Goal: Find contact information: Find contact information

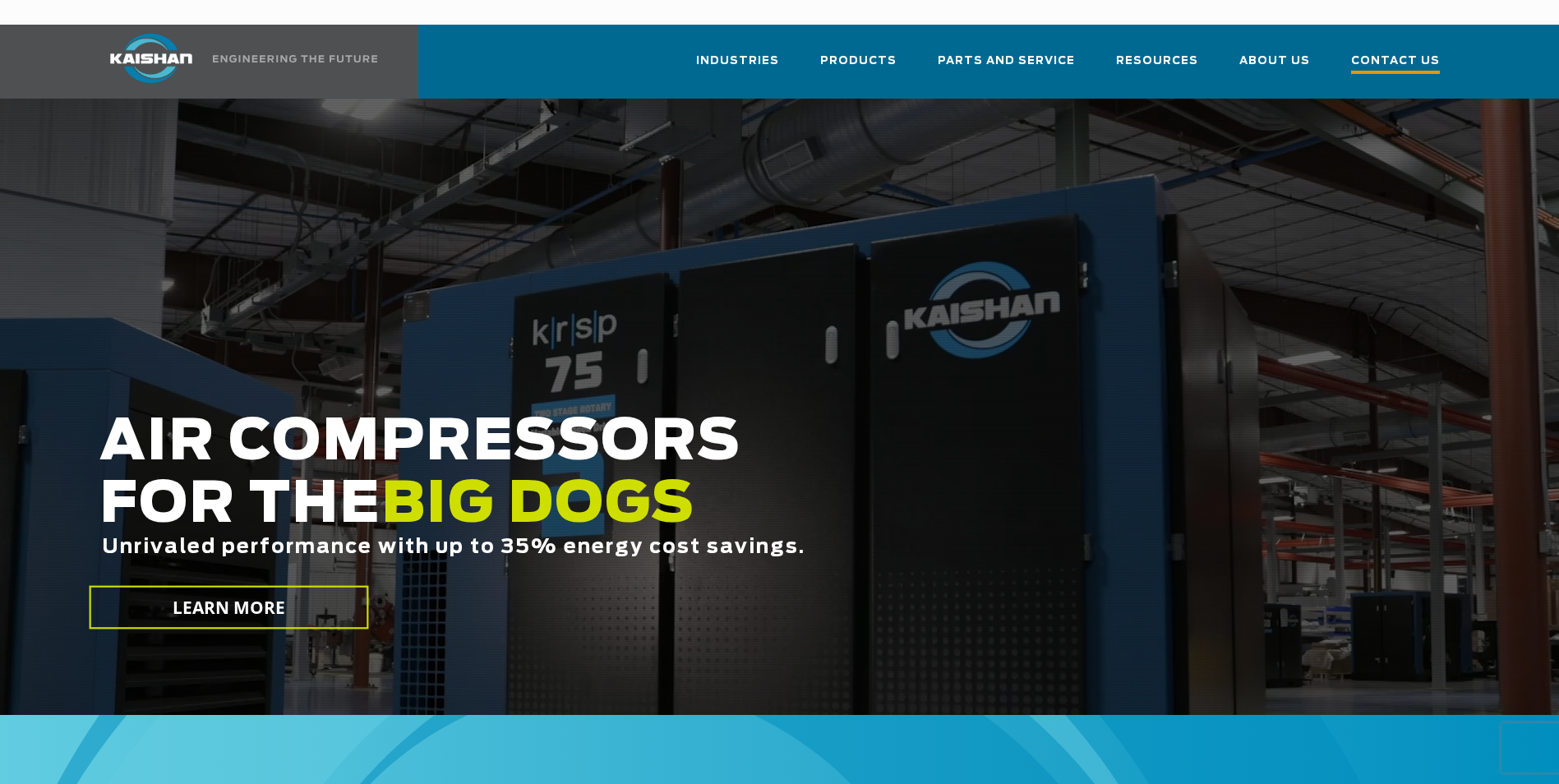
click at [1370, 52] on span "Contact Us" at bounding box center [1396, 62] width 89 height 22
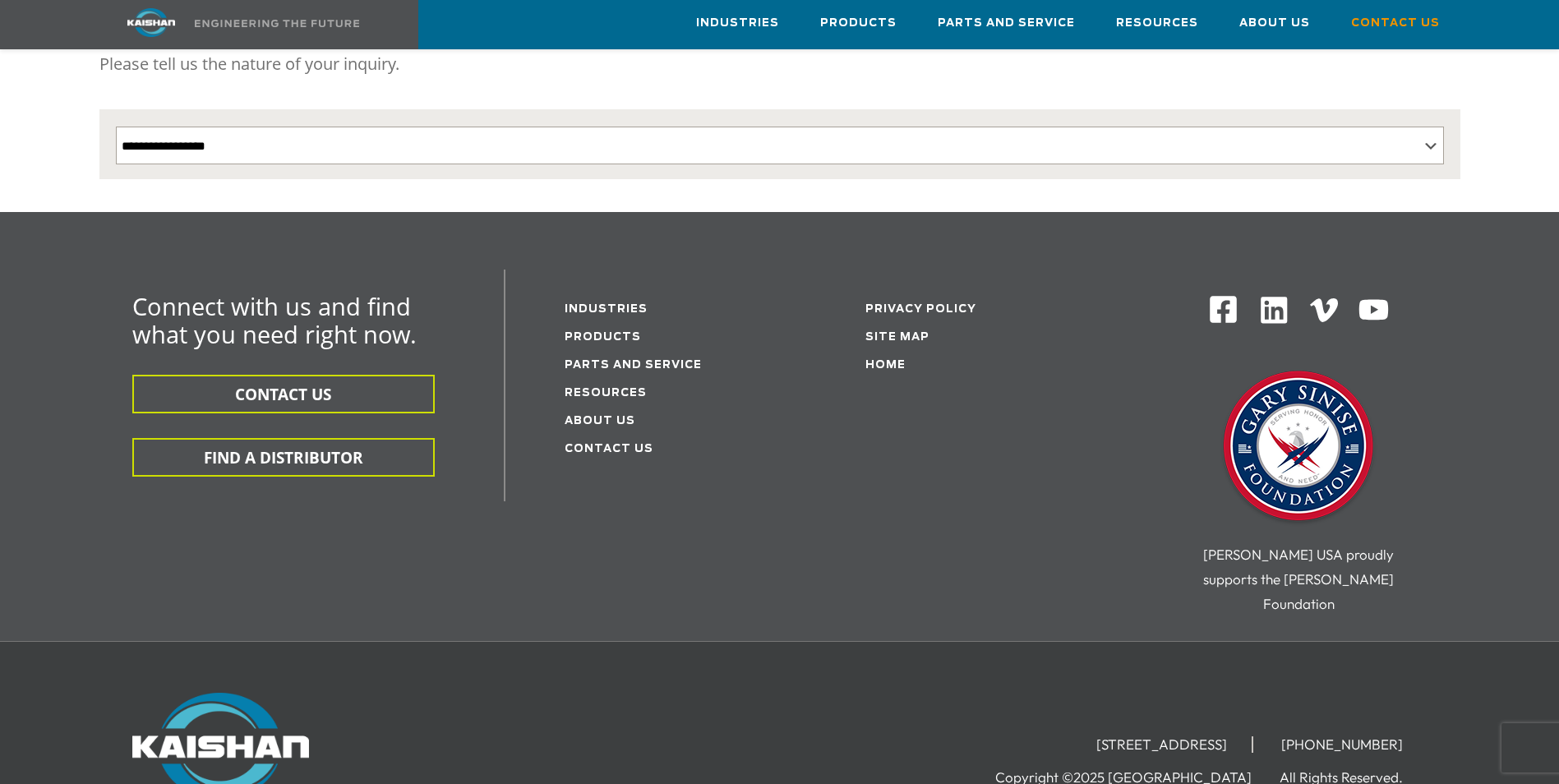
scroll to position [322, 0]
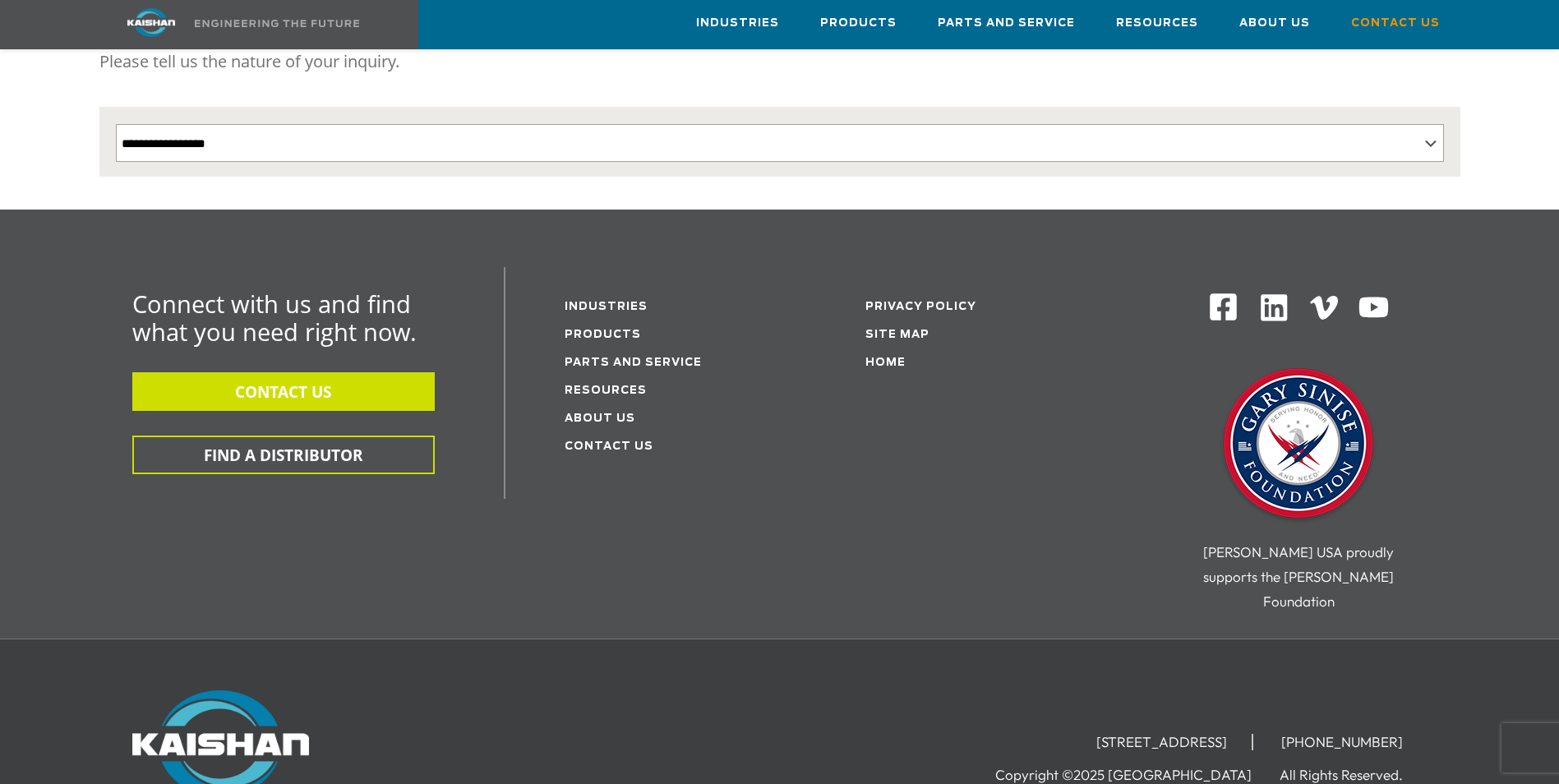
click at [336, 372] on button "CONTACT US" at bounding box center [283, 391] width 302 height 39
